Goal: Navigation & Orientation: Find specific page/section

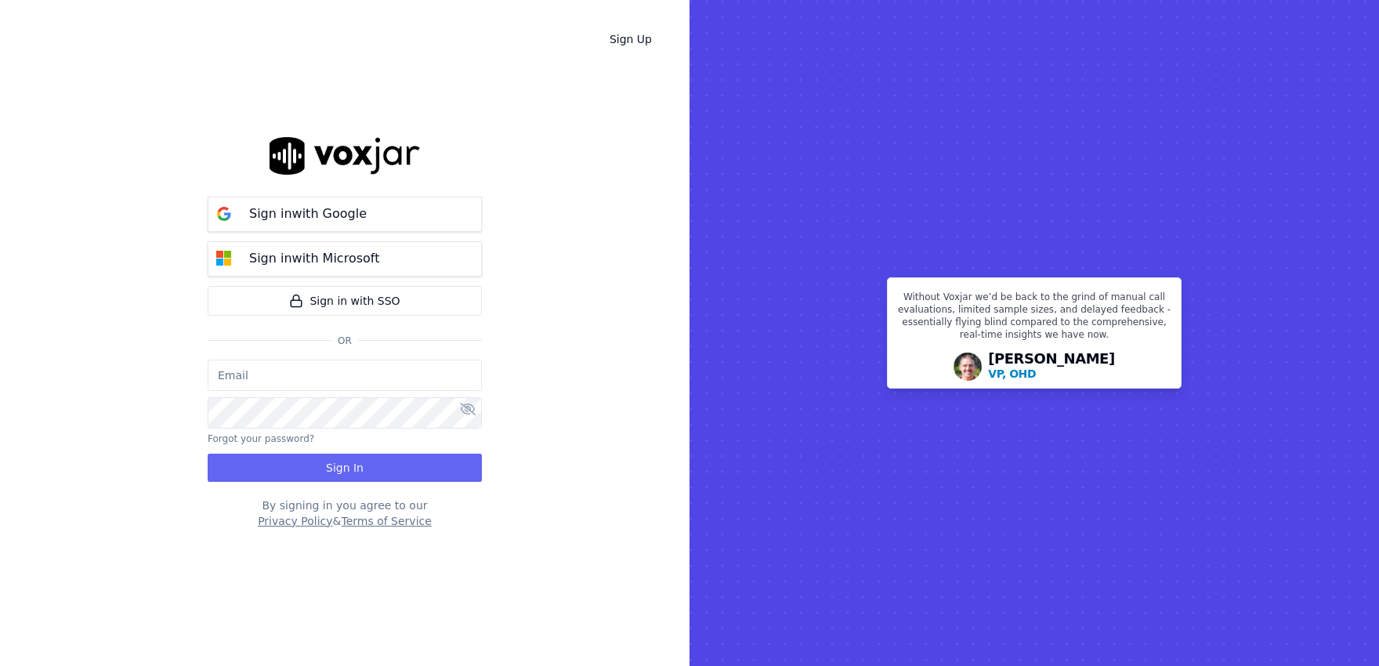
type input "jwoods@asilpc.com"
click at [354, 481] on div "Sign in with Google Sign in with Microsoft Sign in with SSO Or jwoods@asilpc.co…" at bounding box center [345, 333] width 274 height 616
click at [356, 478] on button "Sign In" at bounding box center [345, 468] width 274 height 28
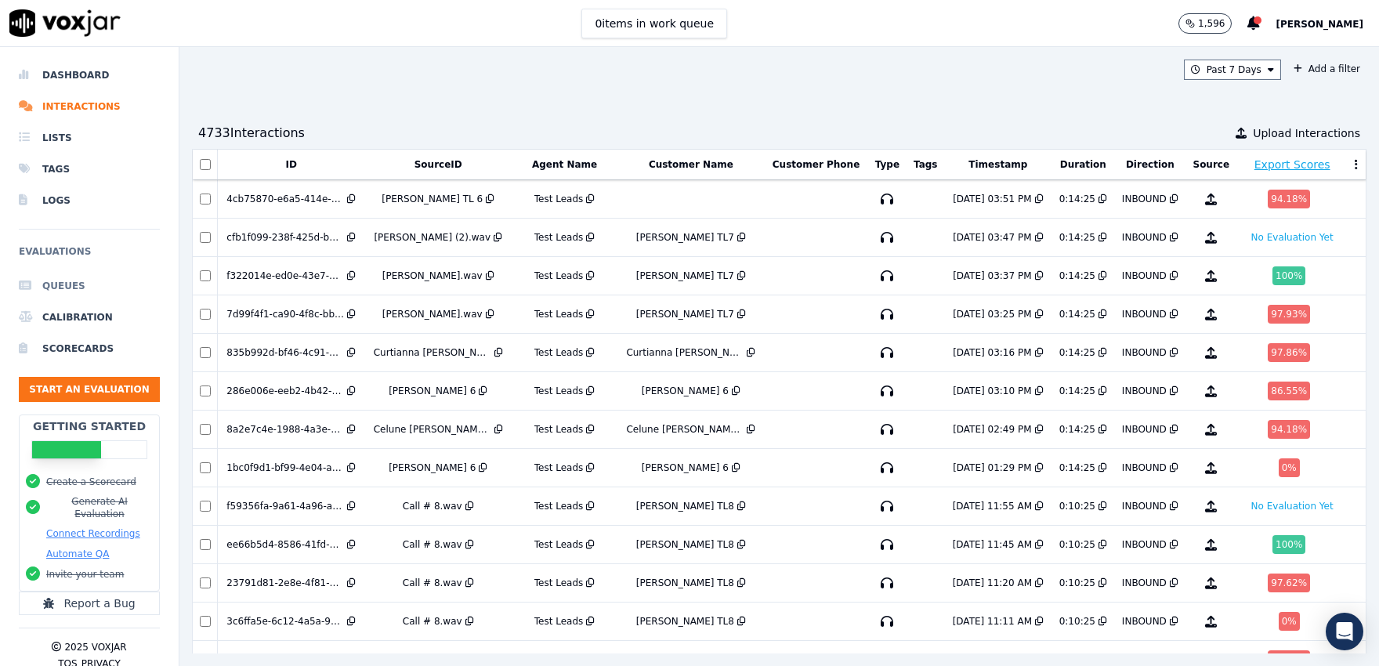
click at [78, 286] on li "Queues" at bounding box center [89, 285] width 141 height 31
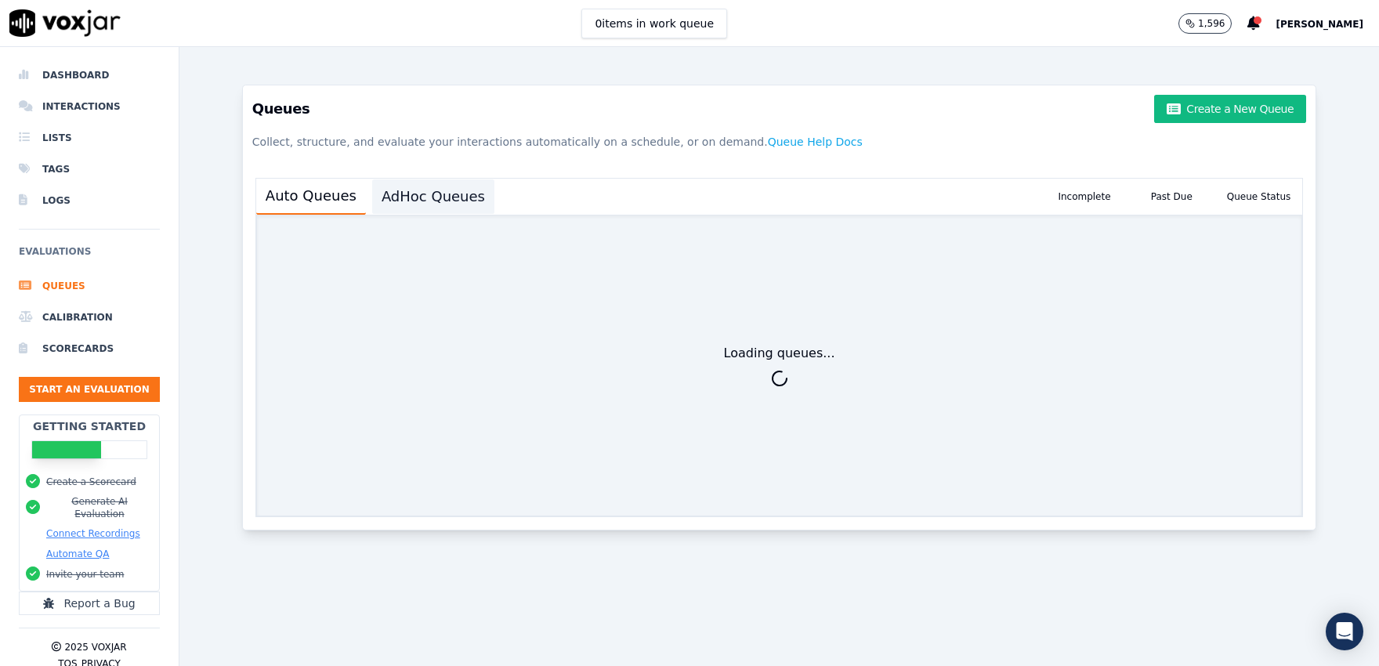
click at [426, 207] on button "AdHoc Queues" at bounding box center [433, 196] width 122 height 34
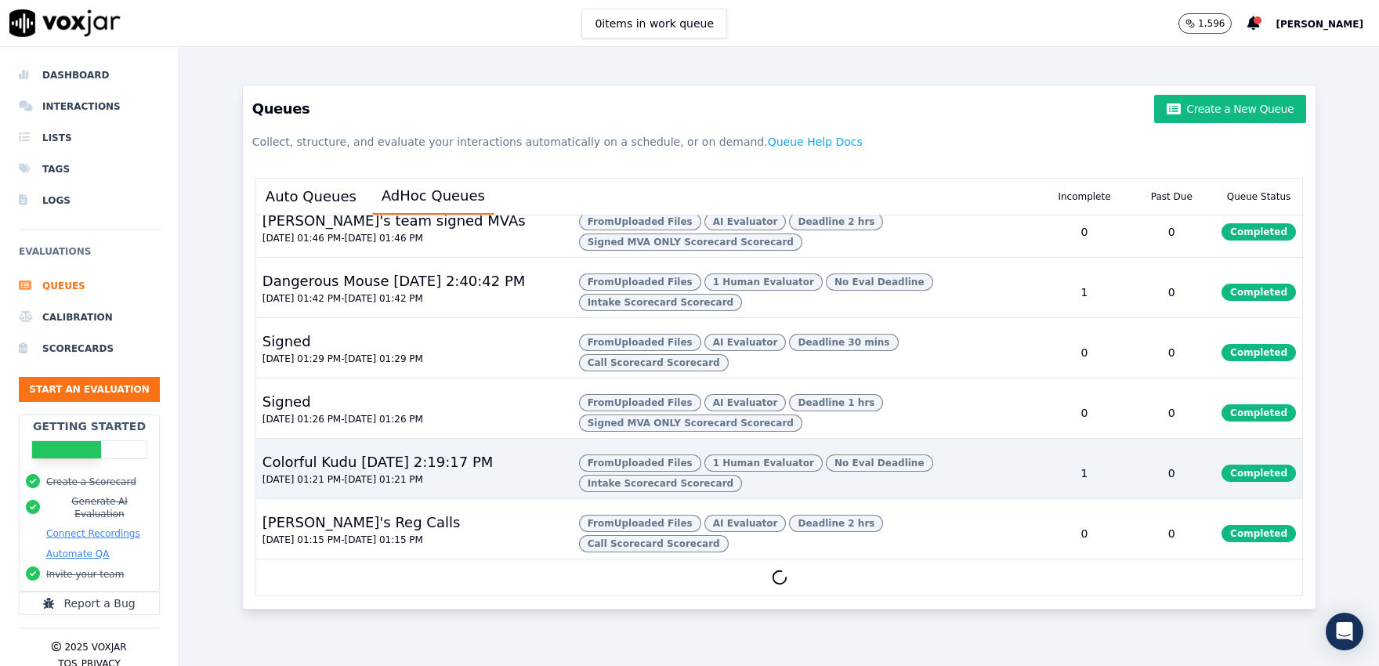
scroll to position [1616, 0]
